Goal: Information Seeking & Learning: Learn about a topic

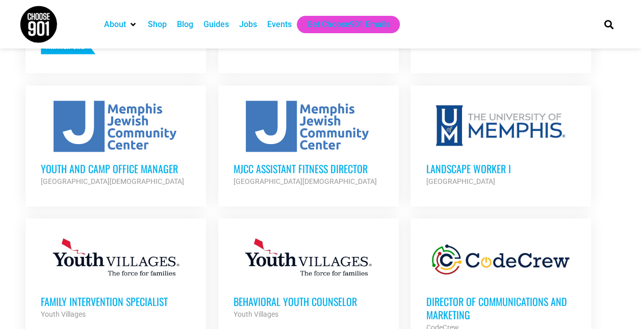
scroll to position [536, 0]
click at [456, 164] on h3 "Landscape Worker I" at bounding box center [501, 168] width 150 height 13
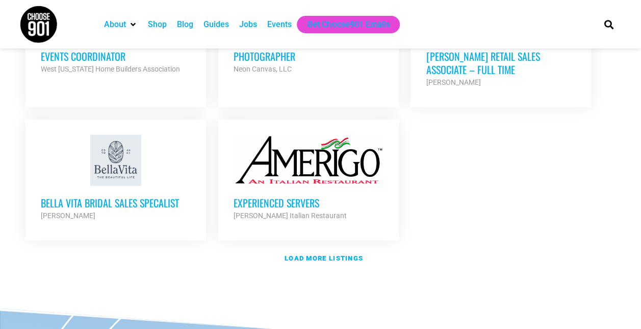
scroll to position [1235, 0]
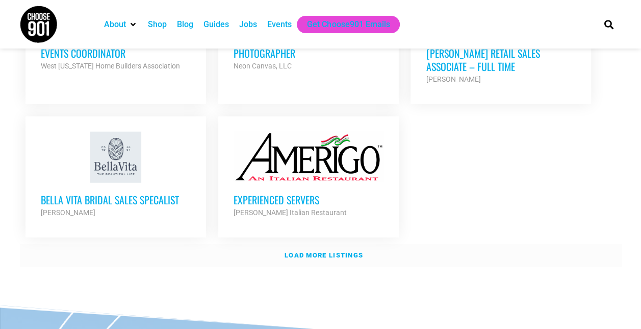
click at [332, 243] on link "Load more listings" at bounding box center [321, 254] width 602 height 23
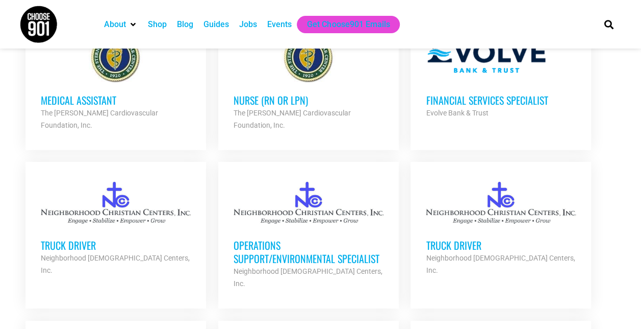
scroll to position [1614, 0]
click at [457, 238] on h3 "Truck Driver" at bounding box center [501, 244] width 150 height 13
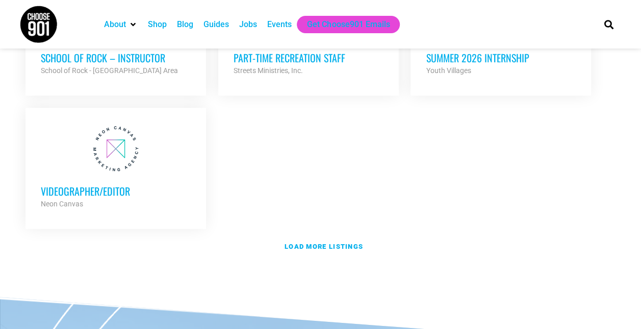
scroll to position [2236, 0]
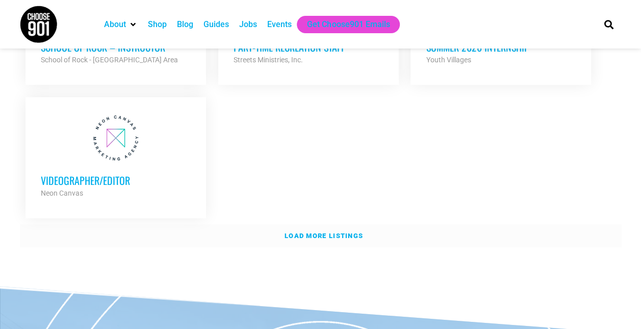
click at [317, 232] on strong "Load more listings" at bounding box center [324, 236] width 79 height 8
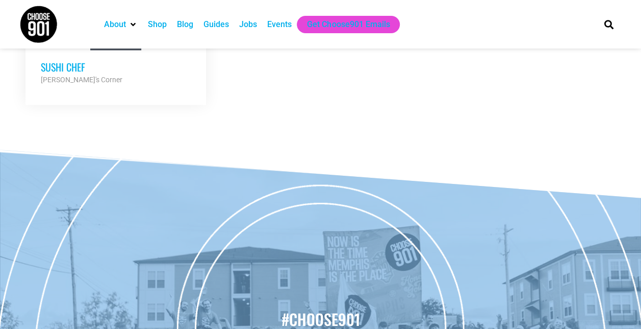
scroll to position [2646, 0]
